Goal: Task Accomplishment & Management: Manage account settings

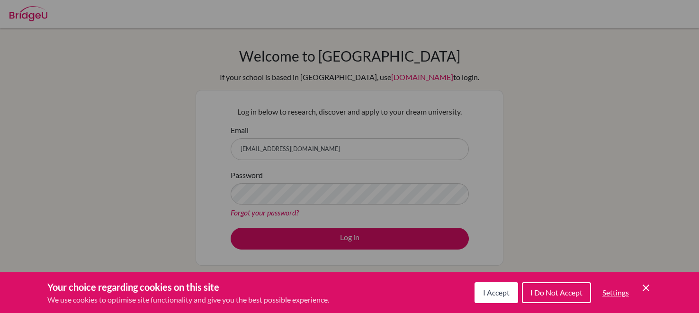
click at [516, 285] on button "I Accept" at bounding box center [496, 292] width 44 height 21
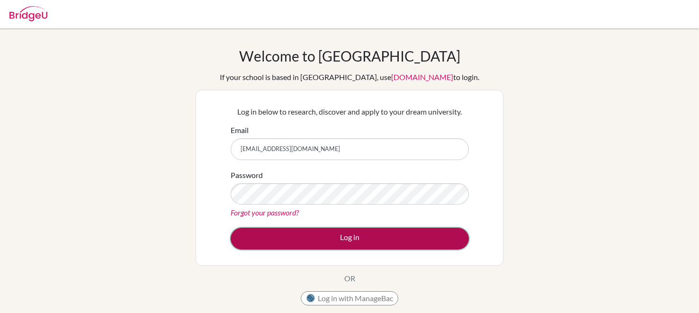
click at [437, 243] on button "Log in" at bounding box center [350, 239] width 238 height 22
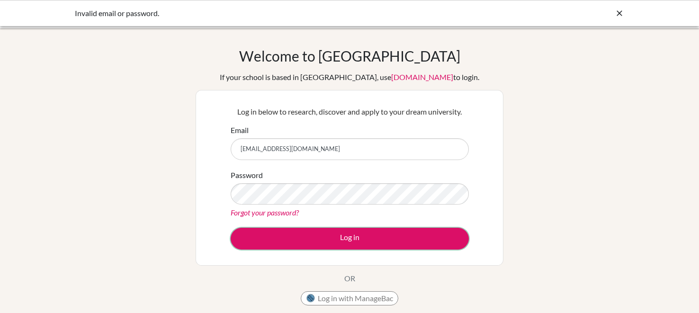
click at [437, 243] on button "Log in" at bounding box center [350, 239] width 238 height 22
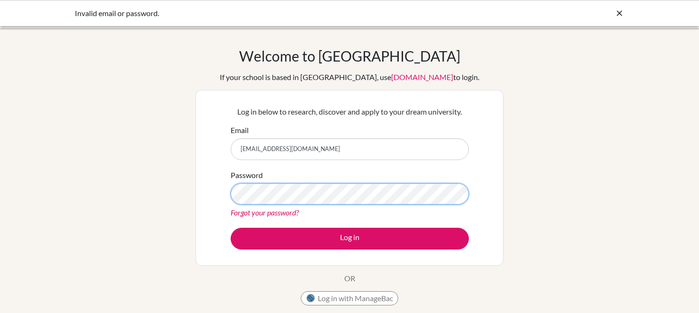
click at [221, 188] on div "Log in below to research, discover and apply to your dream university. Email jo…" at bounding box center [350, 178] width 308 height 176
click at [231, 228] on button "Log in" at bounding box center [350, 239] width 238 height 22
